Goal: Task Accomplishment & Management: Manage account settings

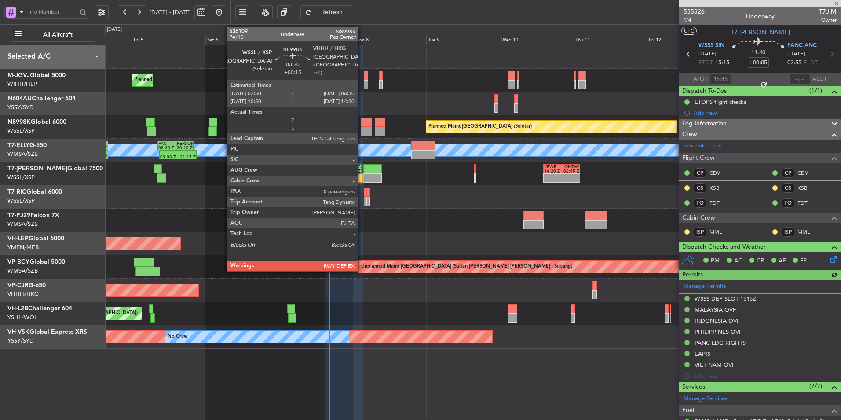
click at [362, 126] on div at bounding box center [366, 121] width 11 height 9
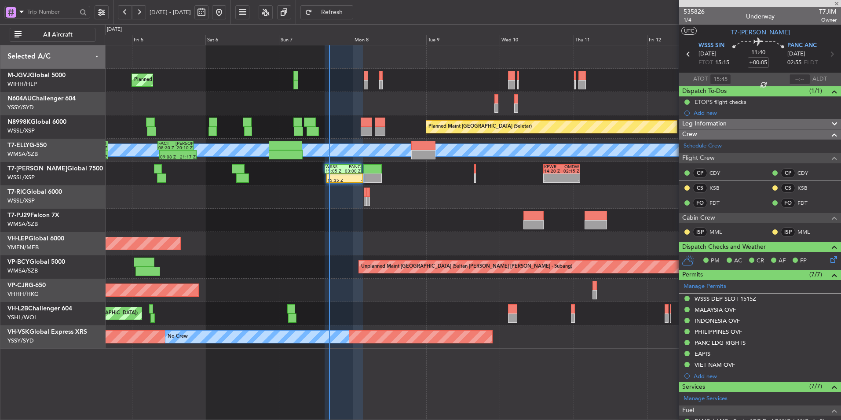
type input "+00:15"
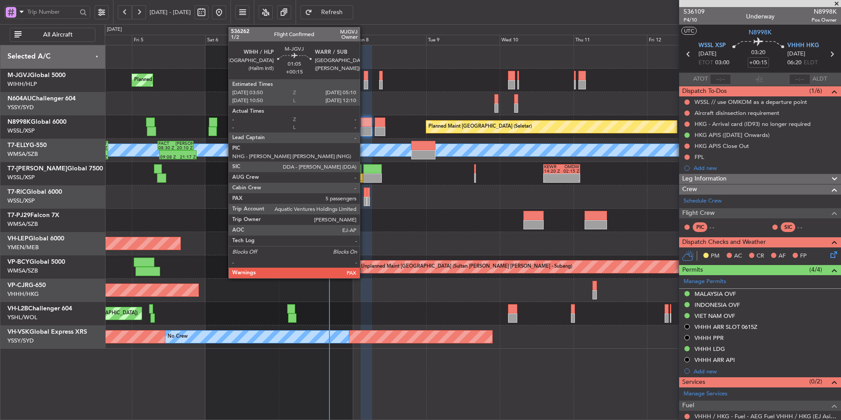
click at [364, 86] on div at bounding box center [366, 84] width 4 height 9
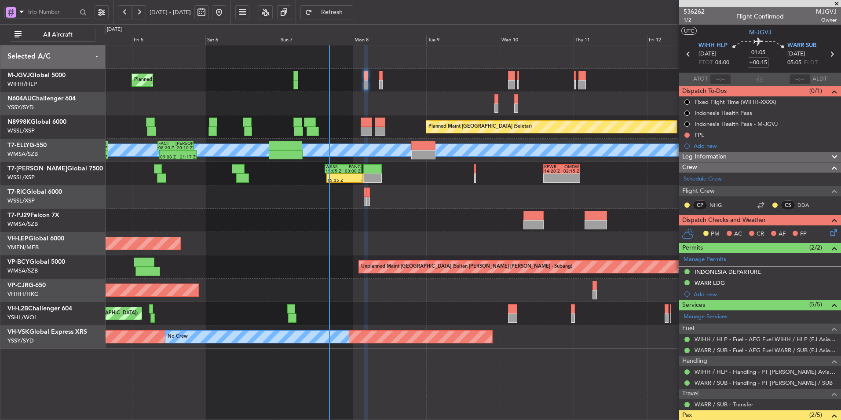
click at [355, 221] on div at bounding box center [473, 220] width 736 height 23
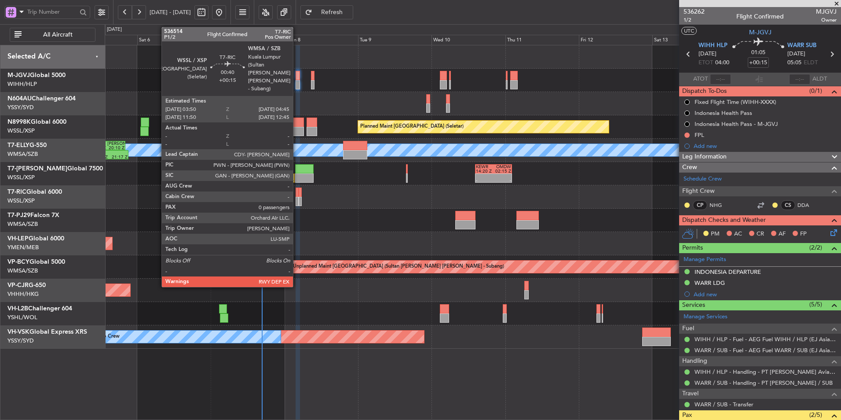
click at [297, 193] on div at bounding box center [297, 191] width 3 height 9
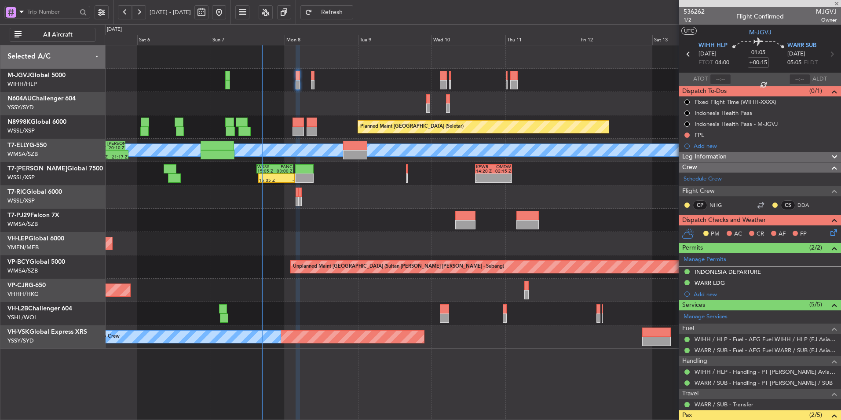
type input "0"
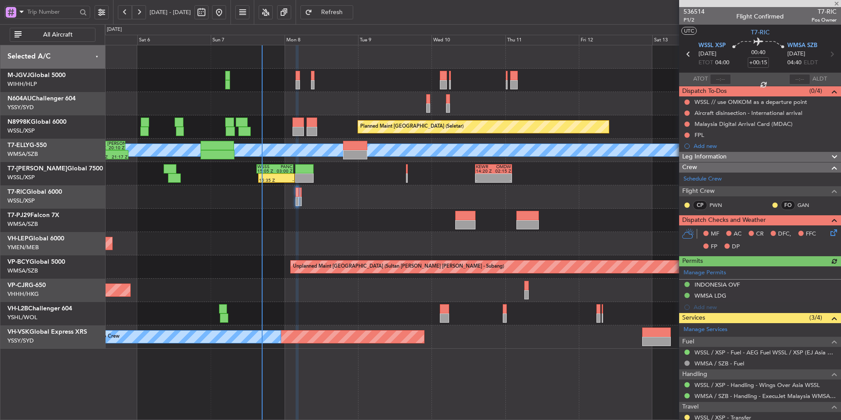
type input "[PERSON_NAME] (HHAFI)"
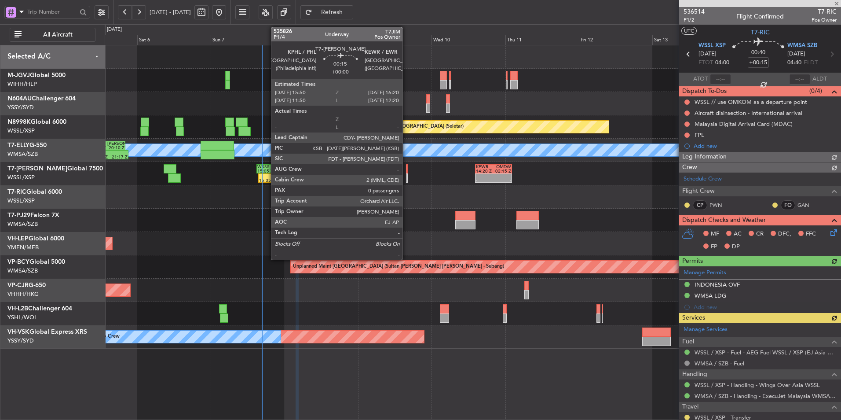
type input "[PERSON_NAME] (HHAFI)"
click at [407, 172] on div at bounding box center [407, 168] width 2 height 9
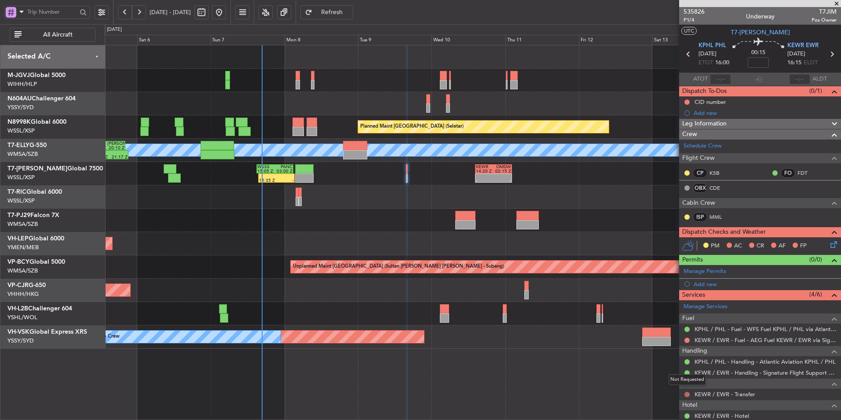
click at [685, 395] on button at bounding box center [687, 394] width 5 height 5
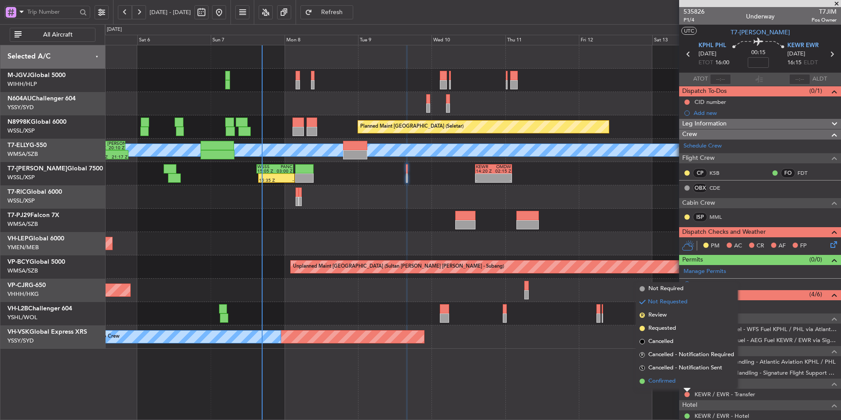
click at [677, 381] on li "Confirmed" at bounding box center [687, 380] width 102 height 13
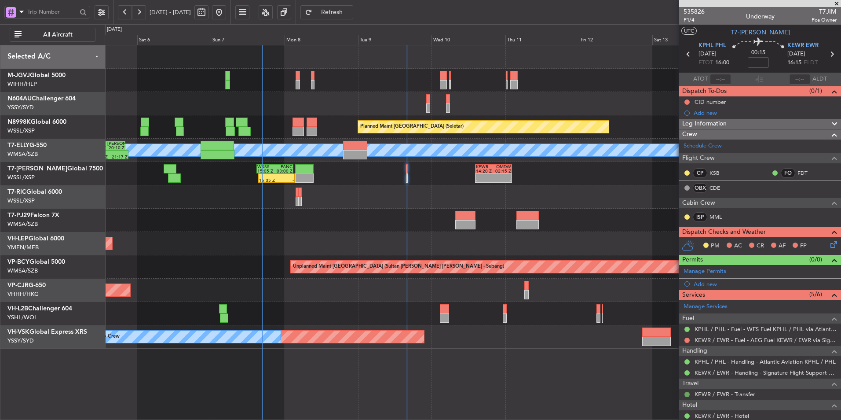
click at [686, 392] on button at bounding box center [687, 394] width 5 height 5
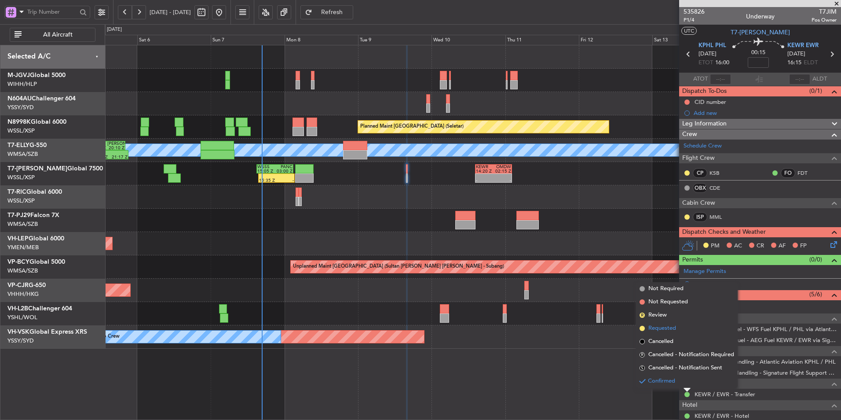
click at [665, 329] on span "Requested" at bounding box center [663, 328] width 28 height 9
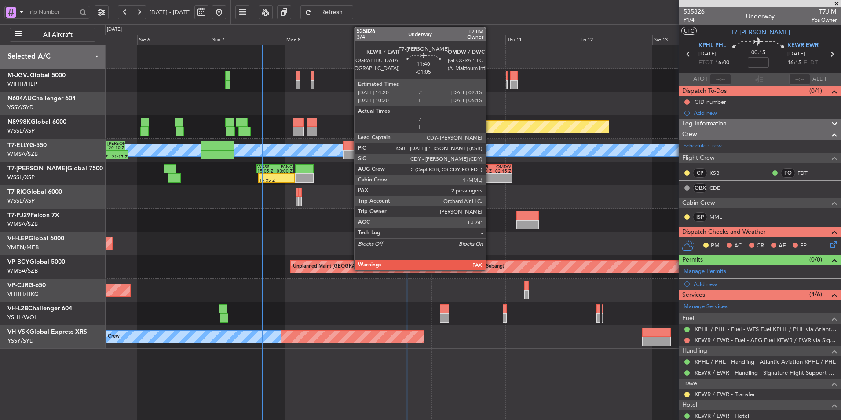
click at [490, 174] on div at bounding box center [485, 176] width 18 height 4
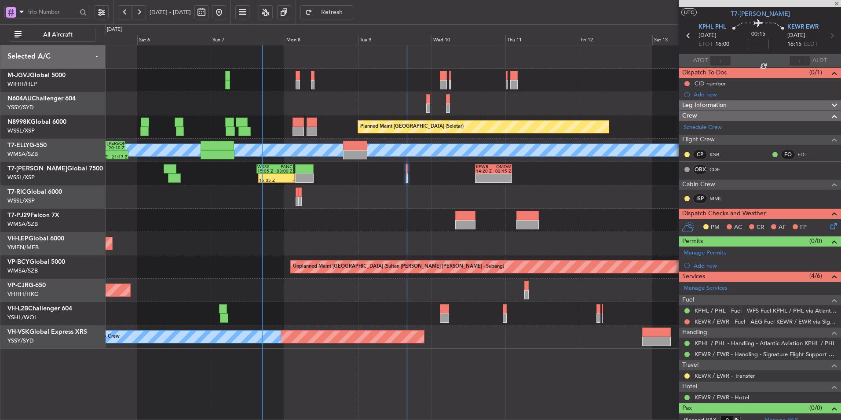
scroll to position [26, 0]
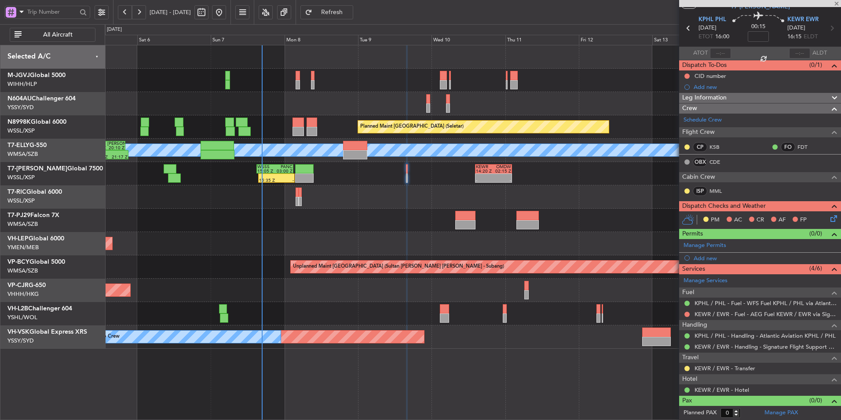
type input "-01:05"
type input "2"
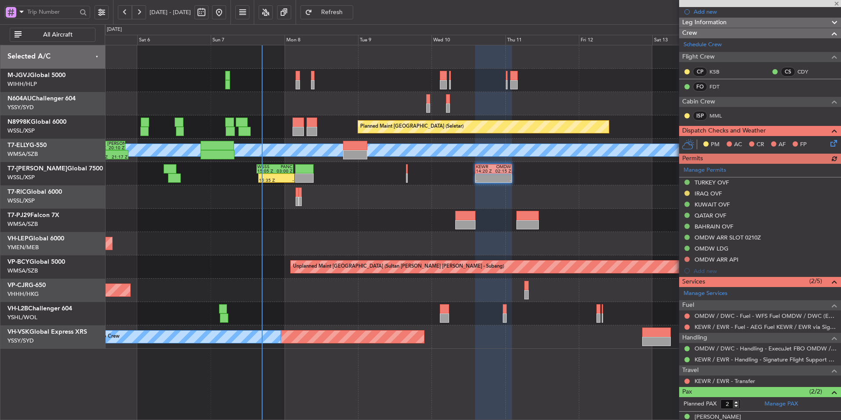
scroll to position [143, 0]
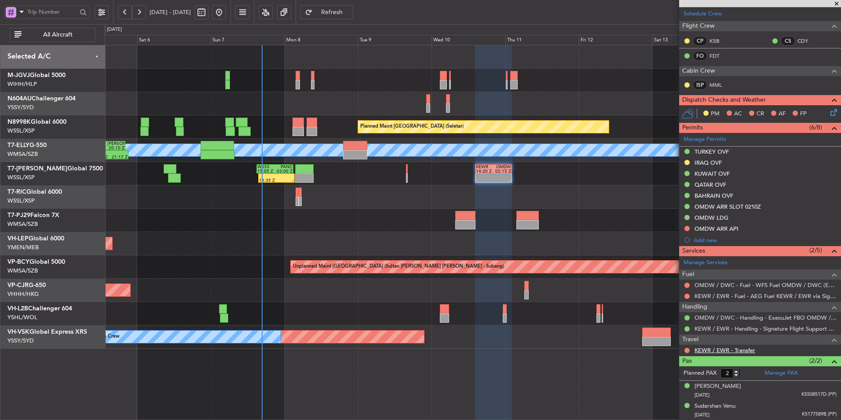
click at [738, 351] on link "KEWR / EWR - Transfer" at bounding box center [725, 349] width 61 height 7
click at [406, 208] on div at bounding box center [473, 196] width 736 height 23
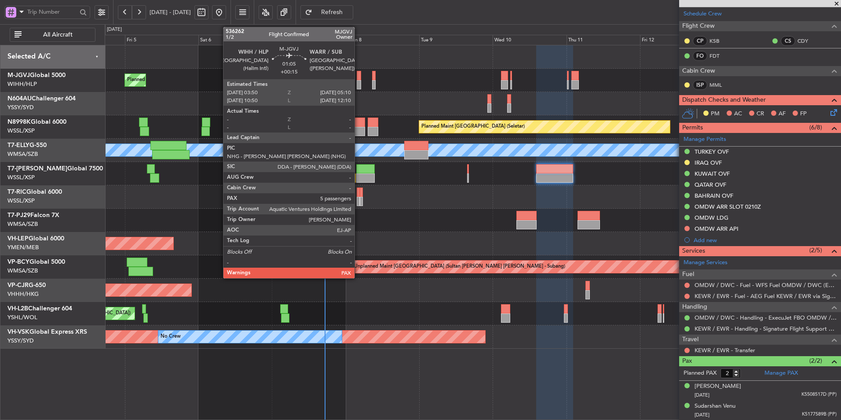
click at [359, 81] on div at bounding box center [359, 84] width 4 height 9
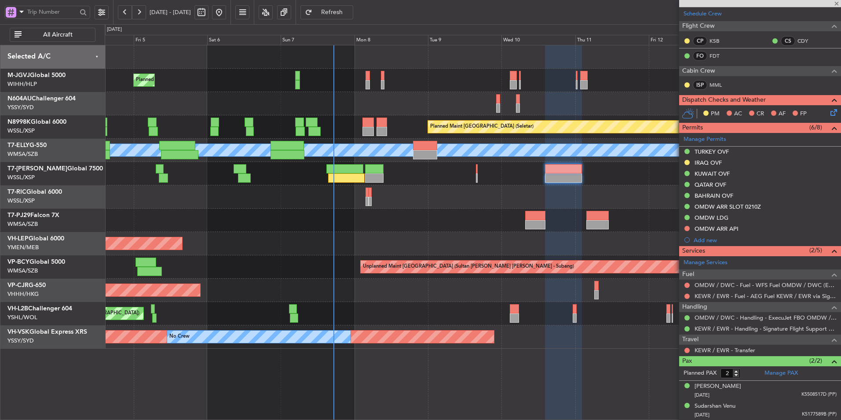
click at [441, 194] on div at bounding box center [473, 196] width 736 height 23
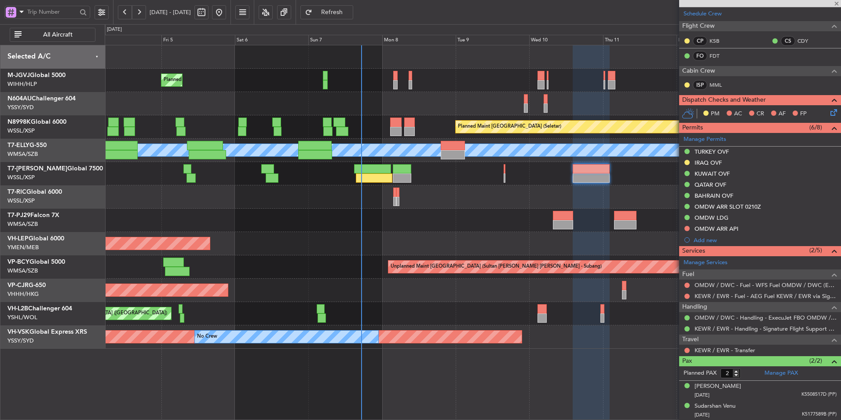
type input "+00:15"
type input "5"
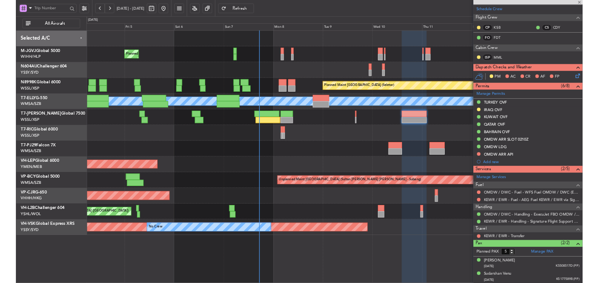
scroll to position [0, 0]
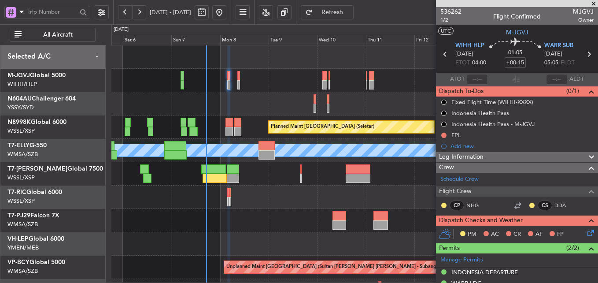
click at [275, 203] on div at bounding box center [354, 196] width 486 height 23
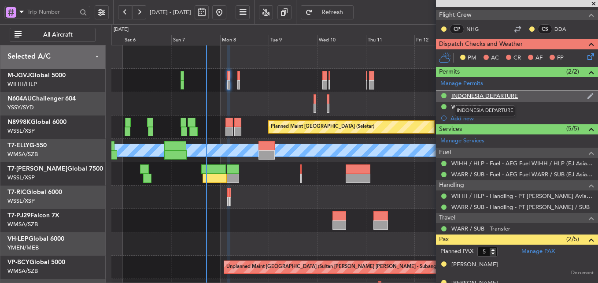
click at [494, 97] on div "INDONESIA DEPARTURE" at bounding box center [484, 95] width 66 height 7
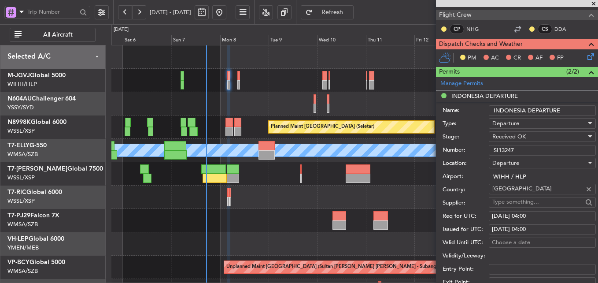
drag, startPoint x: 524, startPoint y: 147, endPoint x: 464, endPoint y: 146, distance: 60.3
click at [479, 146] on div "Number: SI13247" at bounding box center [518, 149] width 153 height 13
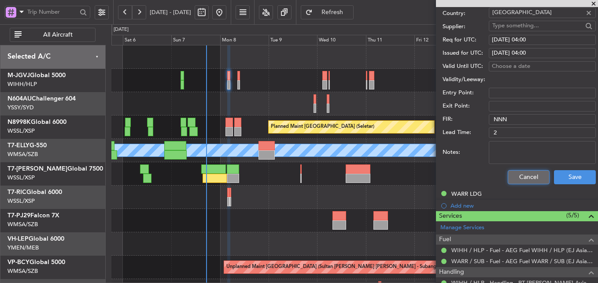
click at [522, 171] on button "Cancel" at bounding box center [528, 177] width 42 height 14
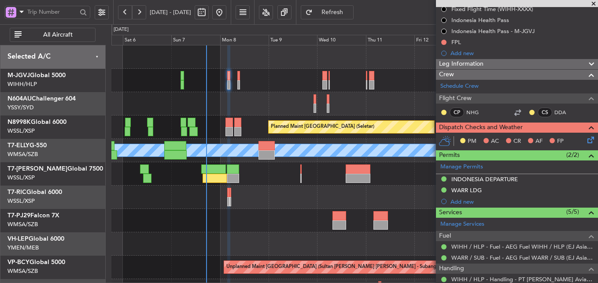
scroll to position [0, 0]
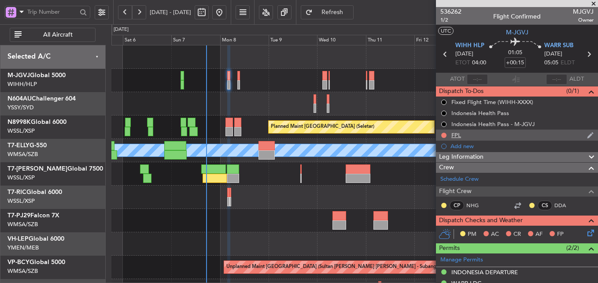
click at [457, 137] on div "FPL" at bounding box center [456, 134] width 10 height 7
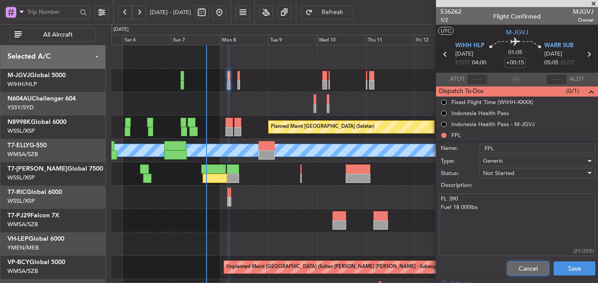
click at [507, 261] on button "Cancel" at bounding box center [528, 268] width 42 height 14
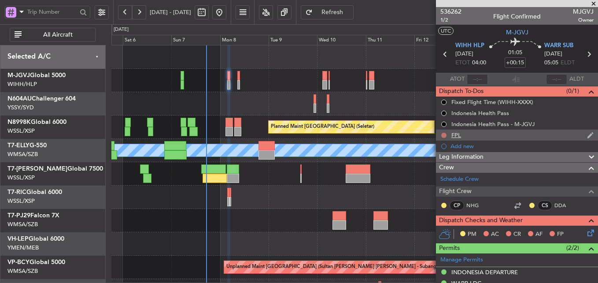
click at [443, 135] on button at bounding box center [443, 134] width 5 height 5
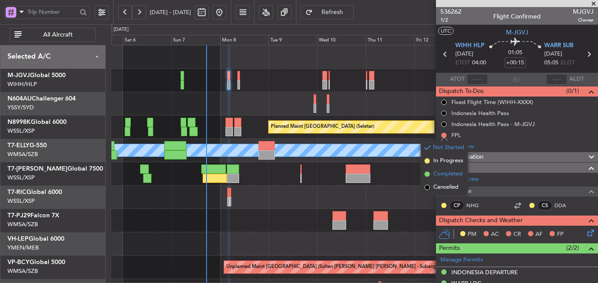
click at [446, 174] on span "Completed" at bounding box center [447, 173] width 29 height 9
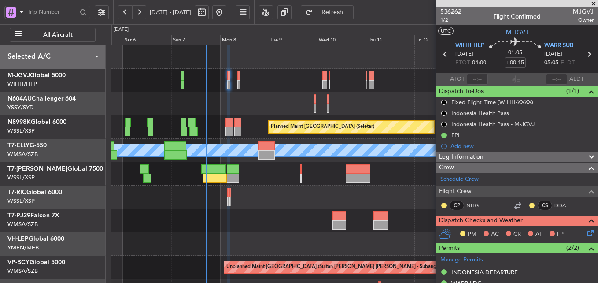
click at [240, 85] on div "Planned Maint [GEOGRAPHIC_DATA] (Seletar)" at bounding box center [354, 80] width 486 height 23
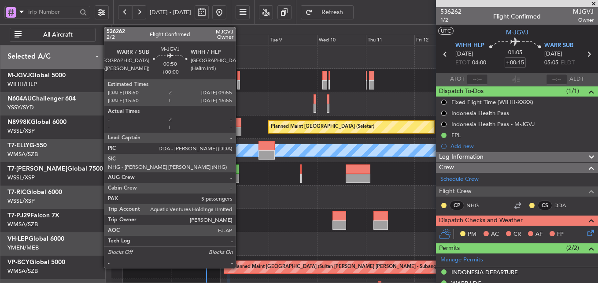
click at [239, 83] on div at bounding box center [238, 84] width 2 height 9
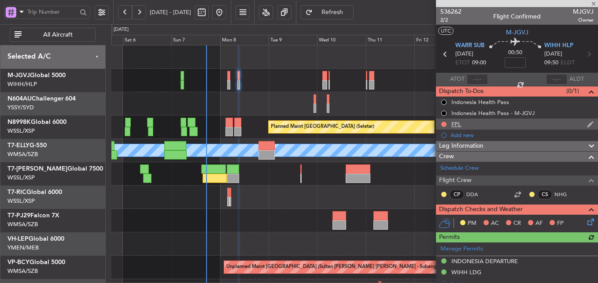
click at [462, 121] on div "FPL" at bounding box center [517, 123] width 162 height 11
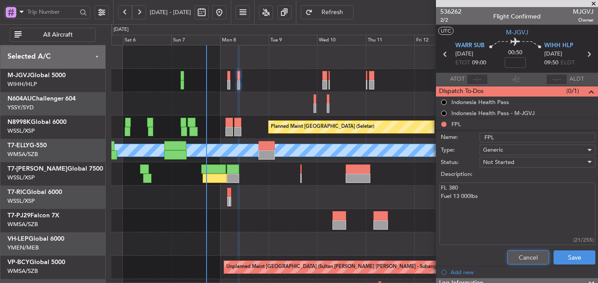
drag, startPoint x: 508, startPoint y: 254, endPoint x: 489, endPoint y: 189, distance: 67.7
click at [508, 254] on button "Cancel" at bounding box center [528, 257] width 42 height 14
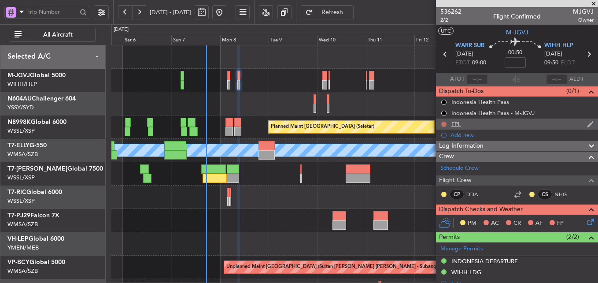
click at [444, 123] on button at bounding box center [443, 123] width 5 height 5
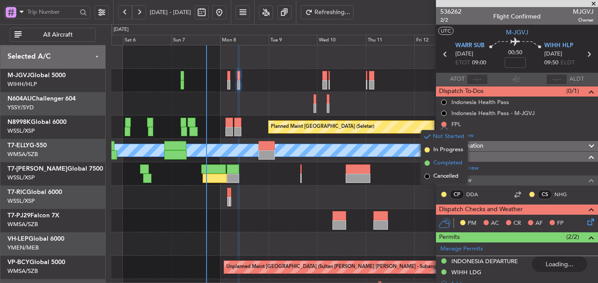
click at [447, 162] on span "Completed" at bounding box center [447, 162] width 29 height 9
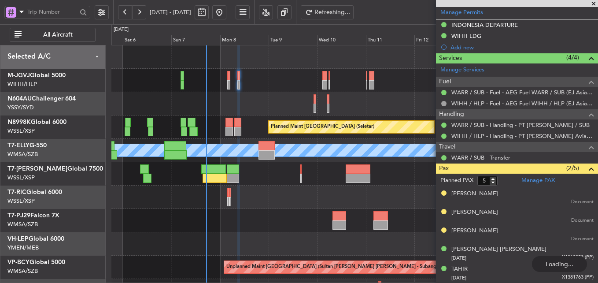
scroll to position [148, 0]
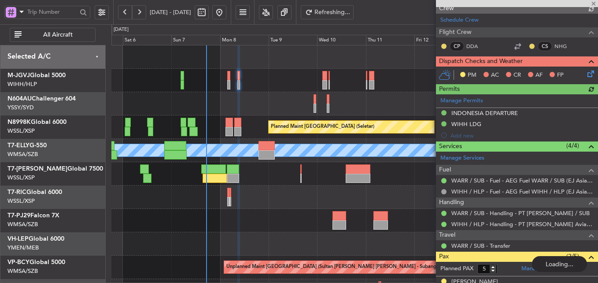
click at [496, 116] on div "Manage Permits [GEOGRAPHIC_DATA] DEPARTURE WIHH LDG Add new" at bounding box center [517, 117] width 162 height 47
click at [492, 112] on div "Manage Permits [GEOGRAPHIC_DATA] DEPARTURE WIHH LDG Add new" at bounding box center [517, 117] width 162 height 47
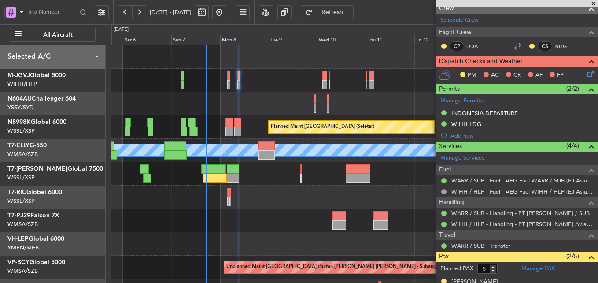
click at [495, 114] on div "INDONESIA DEPARTURE" at bounding box center [484, 112] width 66 height 7
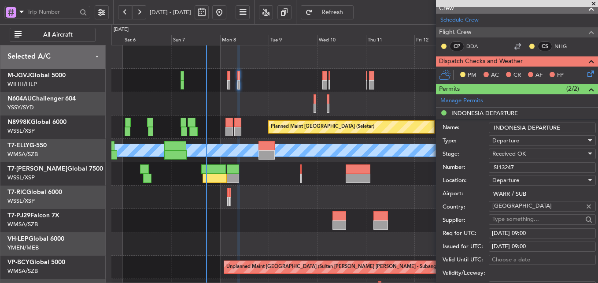
drag, startPoint x: 523, startPoint y: 168, endPoint x: 448, endPoint y: 170, distance: 74.8
click at [462, 170] on div "Number: SI13247" at bounding box center [518, 167] width 153 height 13
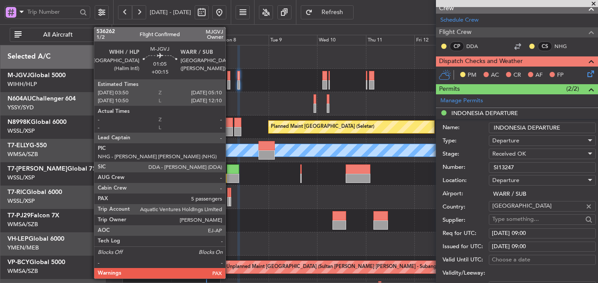
click at [229, 82] on div at bounding box center [228, 84] width 3 height 9
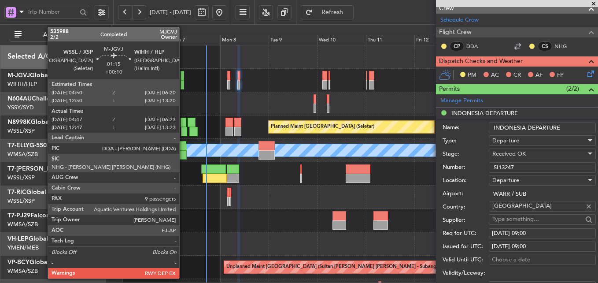
click at [183, 77] on div at bounding box center [181, 75] width 3 height 9
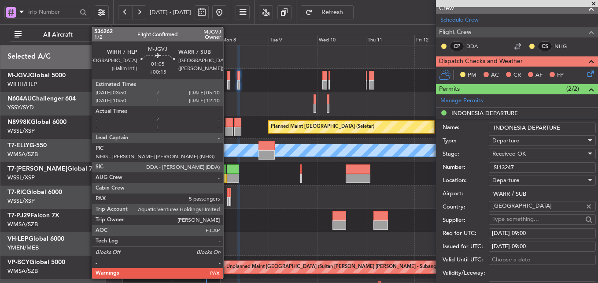
click at [227, 79] on div at bounding box center [228, 75] width 3 height 9
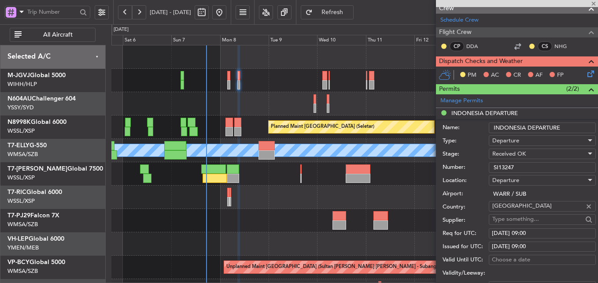
type input "+00:15"
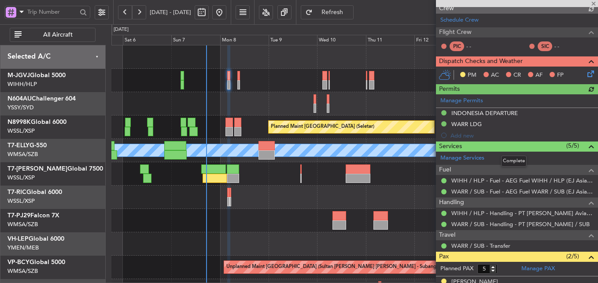
type input "[PERSON_NAME] (HHAFI)"
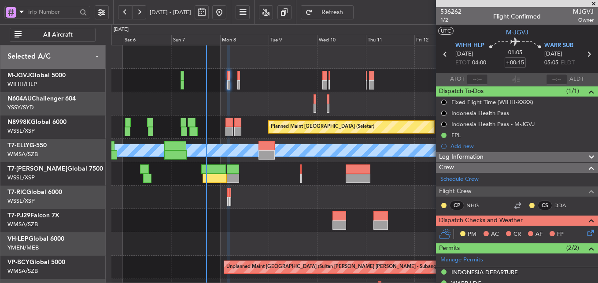
scroll to position [247, 0]
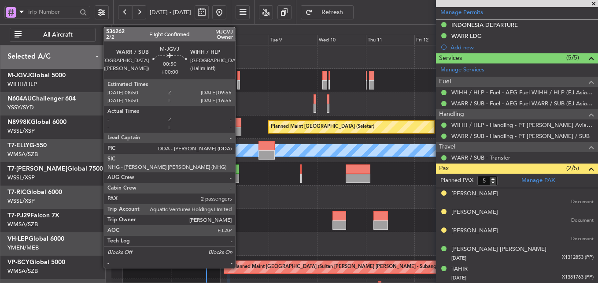
click at [239, 77] on div at bounding box center [238, 75] width 2 height 9
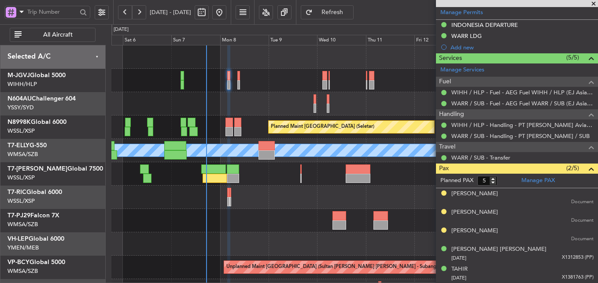
click at [352, 18] on button "Refresh" at bounding box center [327, 12] width 53 height 14
type input "[PERSON_NAME] (HHAFI)"
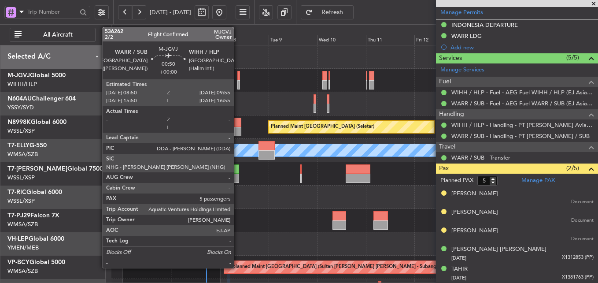
click at [238, 78] on div at bounding box center [238, 75] width 2 height 9
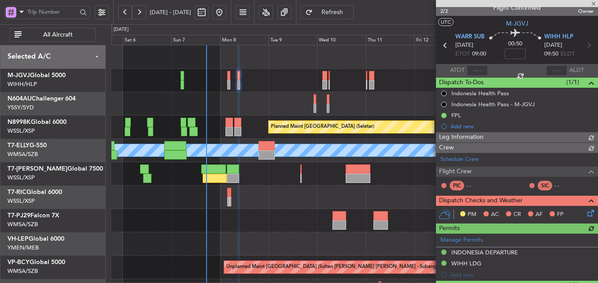
scroll to position [236, 0]
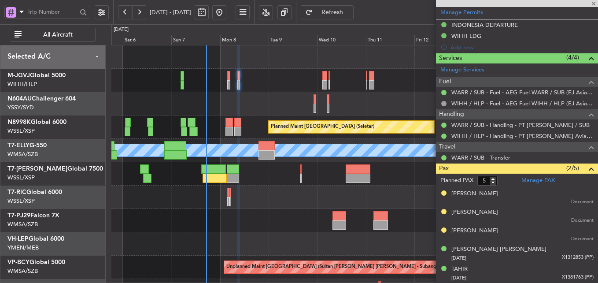
type input "[PERSON_NAME] (HHAFI)"
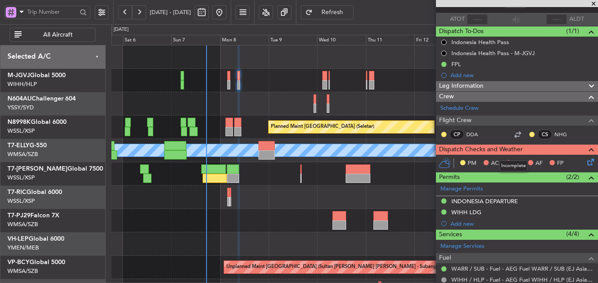
scroll to position [0, 0]
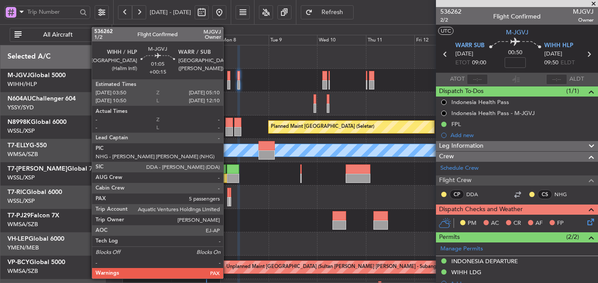
click at [227, 76] on div at bounding box center [228, 75] width 3 height 9
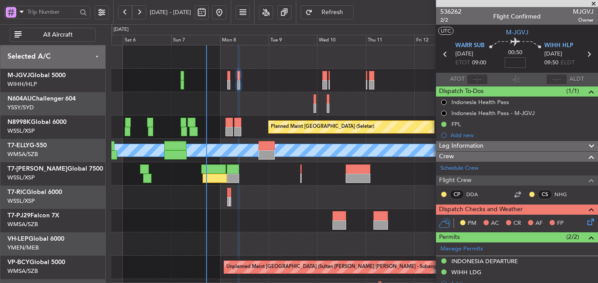
click at [512, 63] on input at bounding box center [514, 62] width 21 height 11
type input "+00:05"
type input "[PERSON_NAME] (HHAFI)"
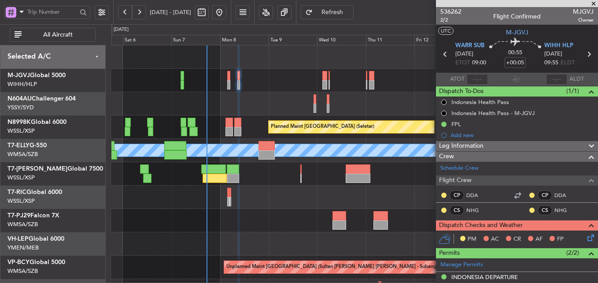
type input "[PERSON_NAME] (HHAFI)"
